Goal: Task Accomplishment & Management: Manage account settings

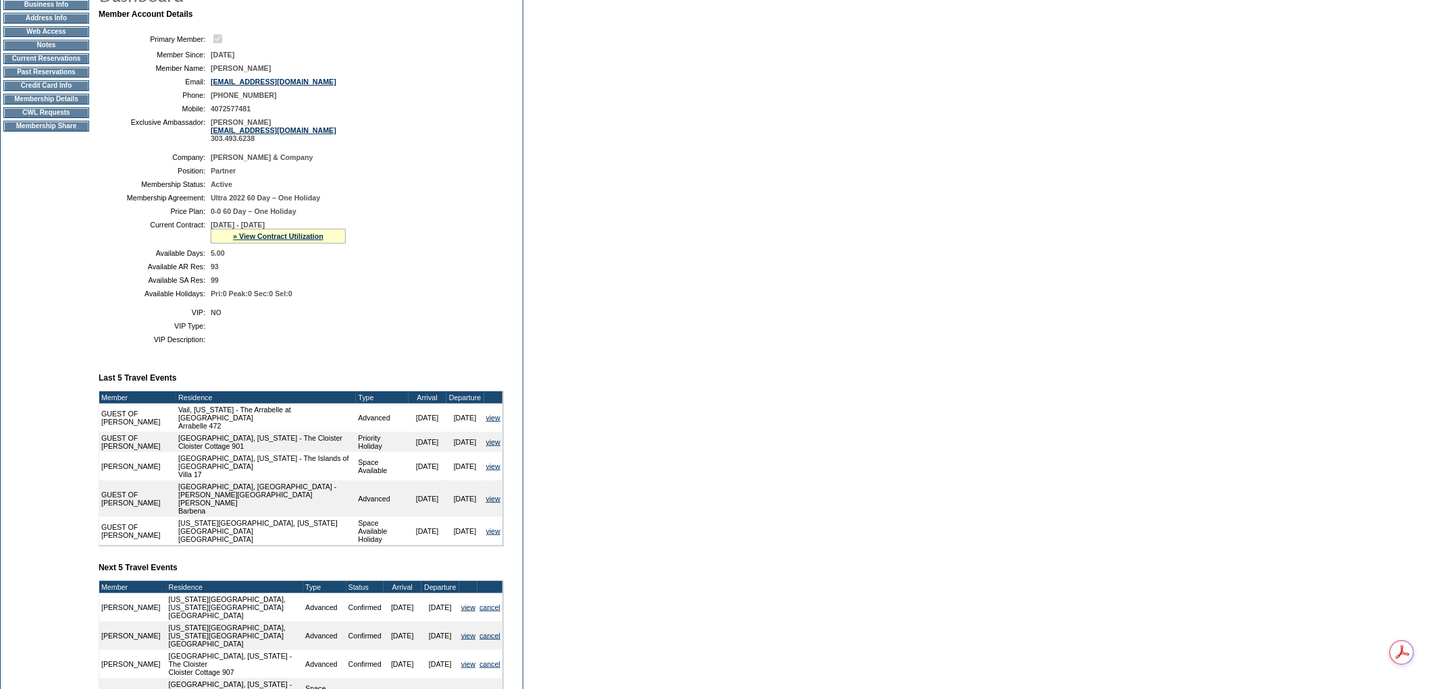
scroll to position [300, 0]
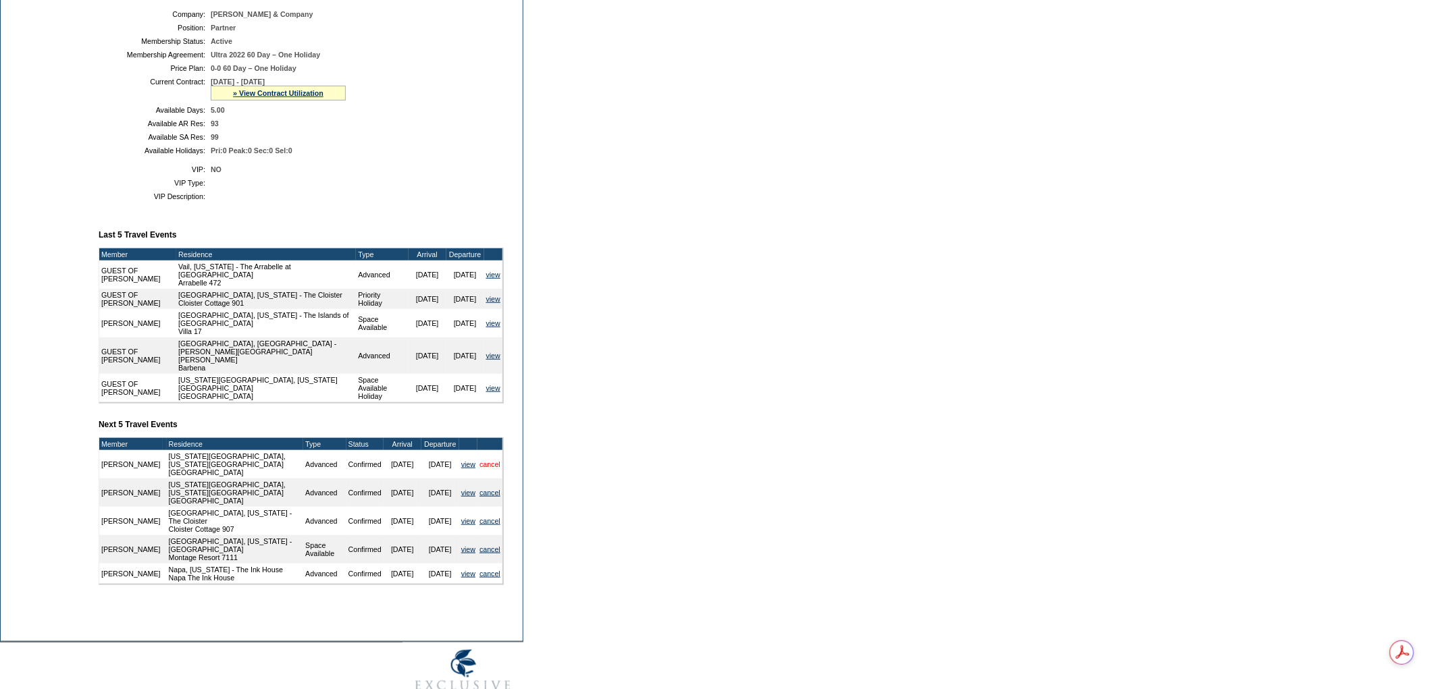
click at [485, 469] on link "cancel" at bounding box center [489, 465] width 21 height 8
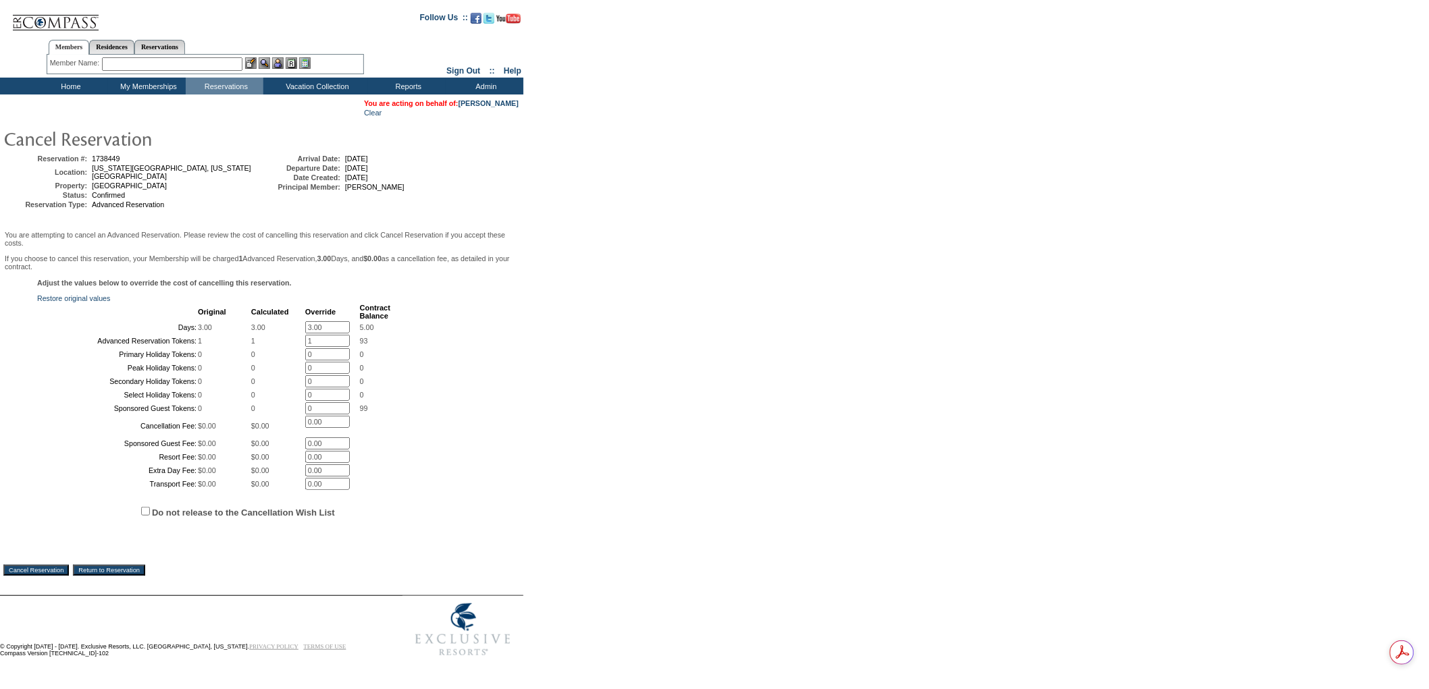
click at [147, 516] on input "Do not release to the Cancellation Wish List" at bounding box center [145, 511] width 9 height 9
checkbox input "true"
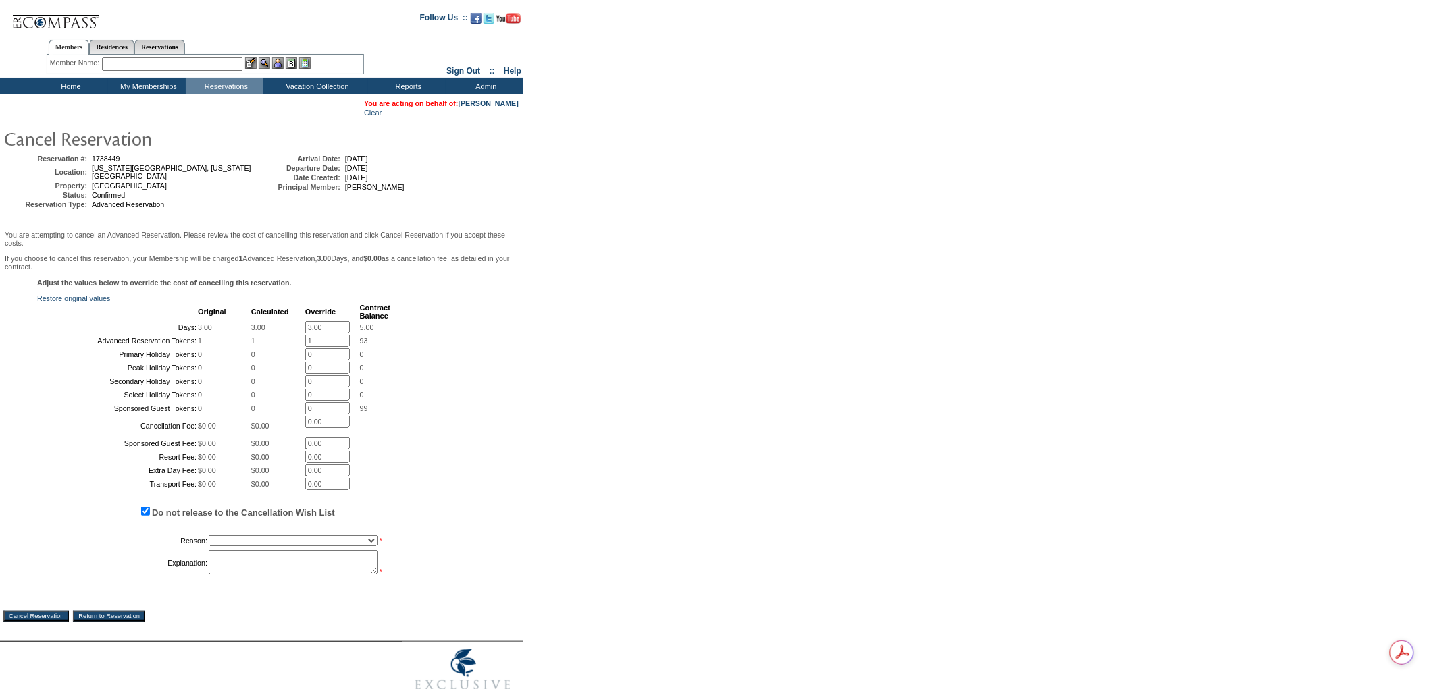
click at [263, 546] on select "Creating Continuous Stay Days Booked After Cancellation Experiential / Hotel / …" at bounding box center [293, 541] width 169 height 11
select select "1030"
click at [209, 546] on select "Creating Continuous Stay Days Booked After Cancellation Experiential / Hotel / …" at bounding box center [293, 541] width 169 height 11
click at [278, 575] on textarea at bounding box center [293, 562] width 169 height 24
type textarea "pc"
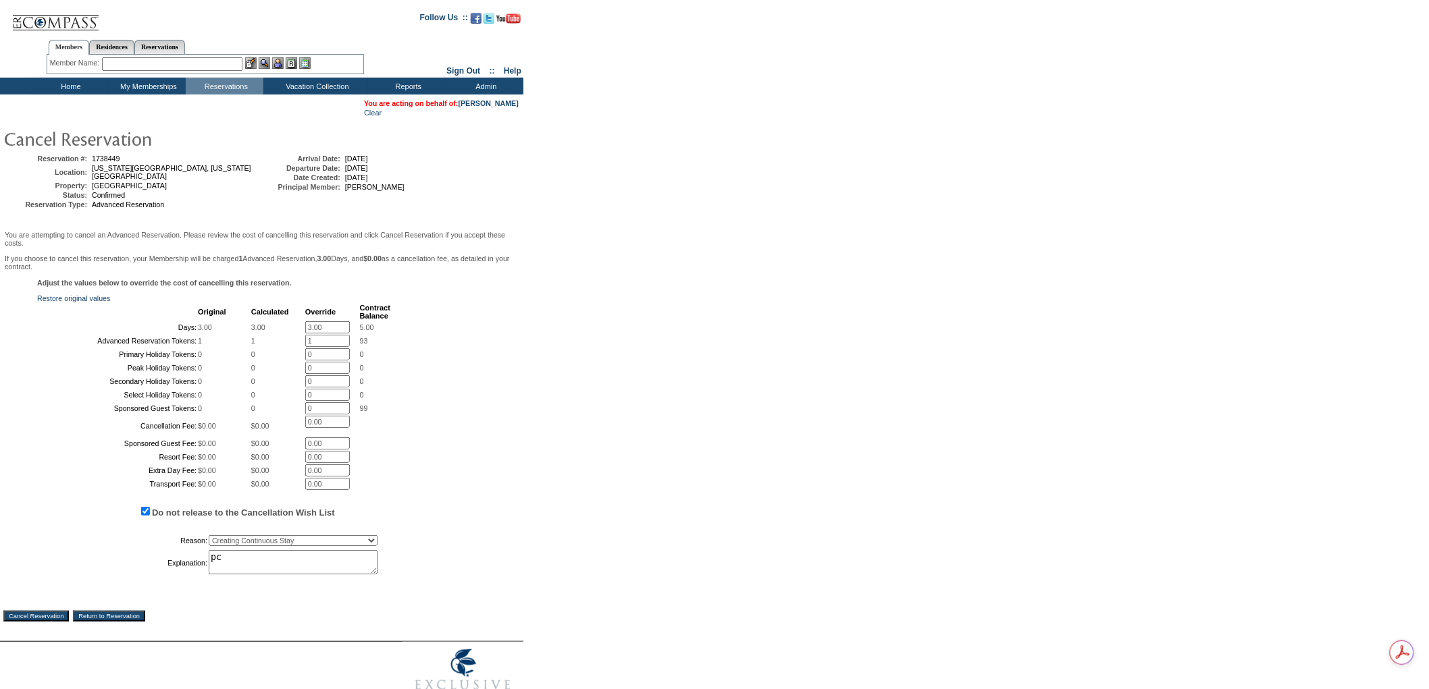
drag, startPoint x: 323, startPoint y: 317, endPoint x: 282, endPoint y: 317, distance: 41.2
click at [282, 321] on tr "Days: 3.00 3.00 3.00 * 5.00" at bounding box center [214, 327] width 352 height 12
type input "0"
click at [277, 347] on td "1" at bounding box center [277, 341] width 53 height 12
drag, startPoint x: 320, startPoint y: 348, endPoint x: 271, endPoint y: 353, distance: 48.9
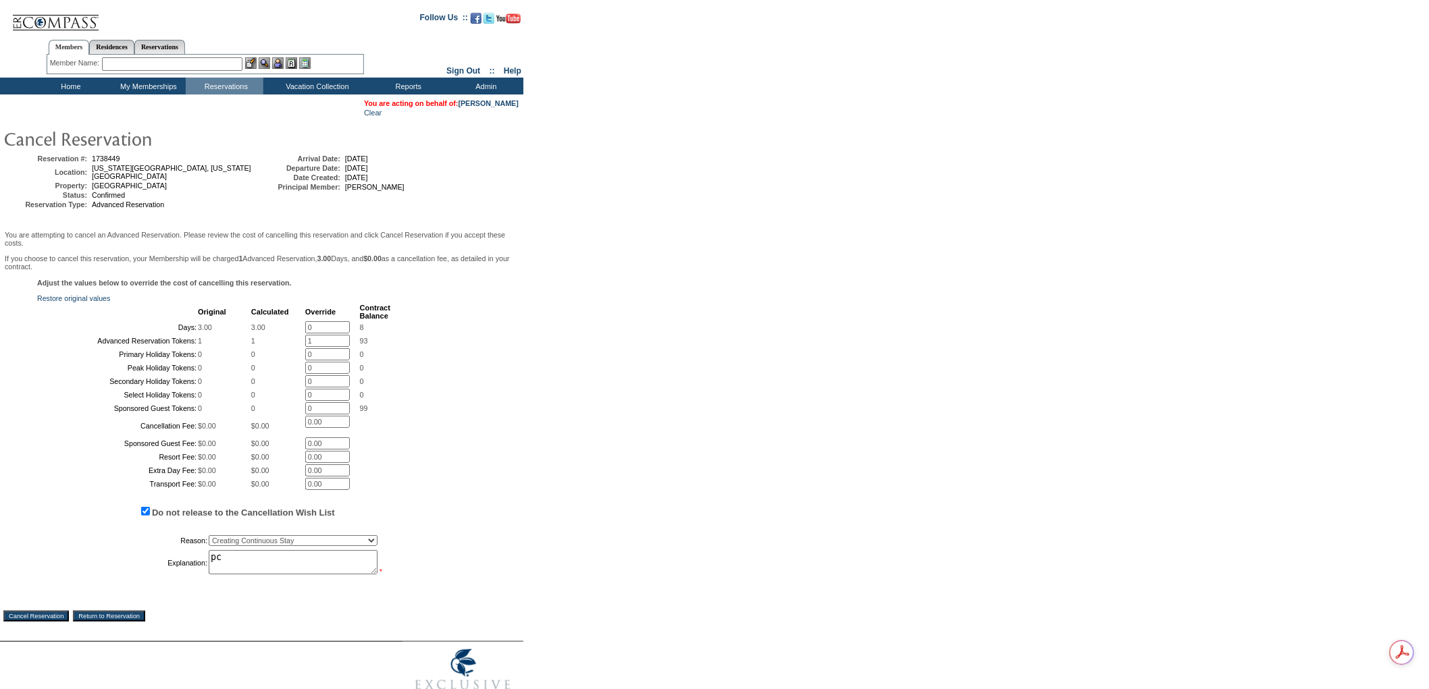
click at [271, 347] on tr "Advanced Reservation Tokens: 1 1 1 * 93" at bounding box center [214, 341] width 352 height 12
type input "0"
click at [581, 417] on form "Follow Us ::" at bounding box center [712, 356] width 1424 height 706
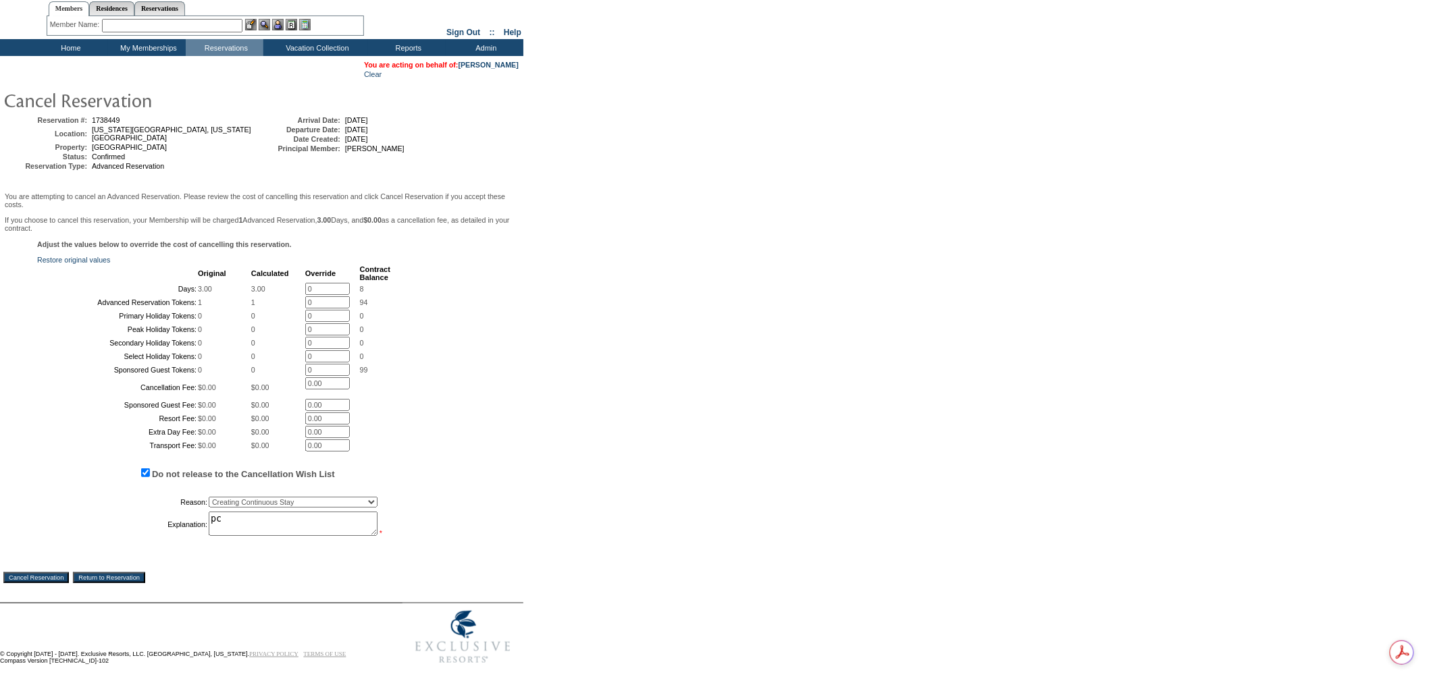
scroll to position [124, 0]
click at [30, 577] on input "Cancel Reservation" at bounding box center [36, 576] width 66 height 11
